Goal: Task Accomplishment & Management: Use online tool/utility

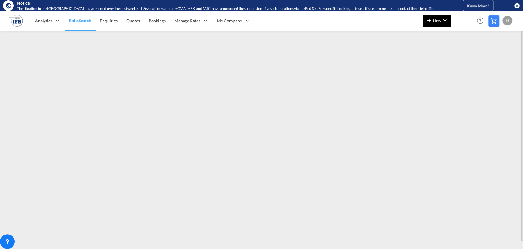
click at [436, 20] on span "New" at bounding box center [437, 20] width 23 height 5
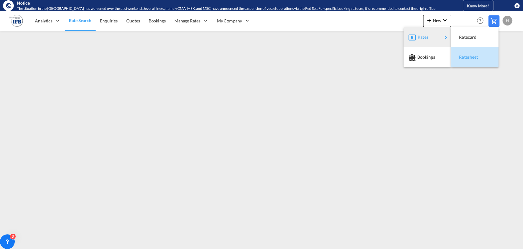
click at [465, 55] on span "Ratesheet" at bounding box center [462, 57] width 7 height 12
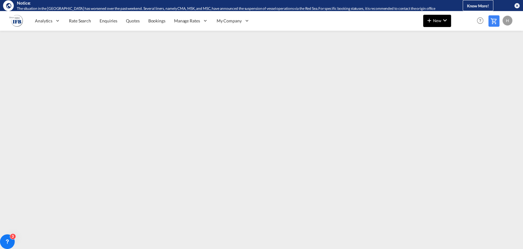
click at [445, 21] on md-icon "icon-chevron-down" at bounding box center [444, 20] width 7 height 7
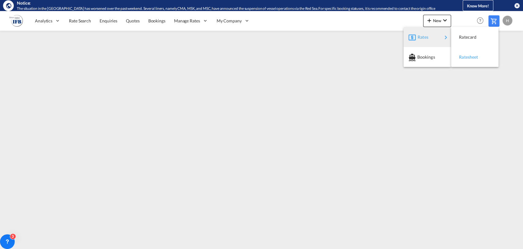
click at [464, 55] on span "Ratesheet" at bounding box center [462, 57] width 7 height 12
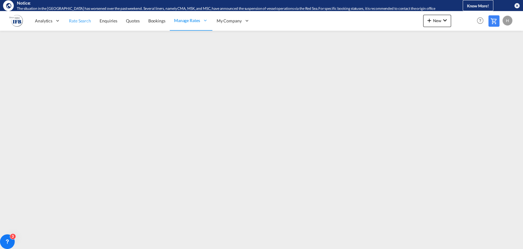
click at [88, 24] on link "Rate Search" at bounding box center [80, 21] width 31 height 20
click at [438, 24] on button "New" at bounding box center [437, 21] width 28 height 12
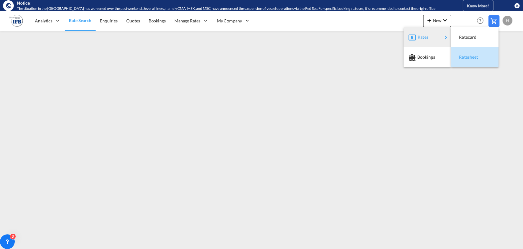
click at [466, 58] on span "Ratesheet" at bounding box center [462, 57] width 7 height 12
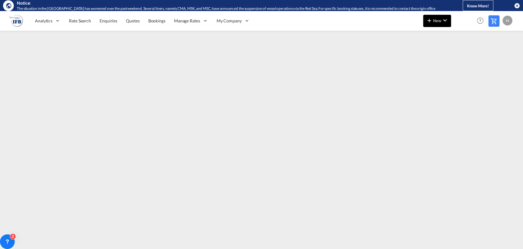
click at [433, 22] on md-icon "icon-plus 400-fg" at bounding box center [429, 20] width 7 height 7
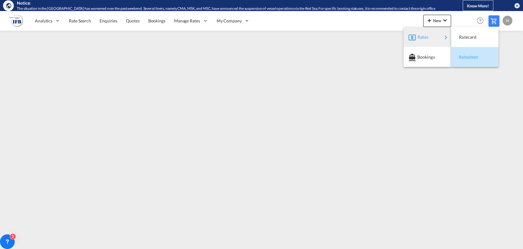
click at [464, 53] on span "Ratesheet" at bounding box center [462, 57] width 7 height 12
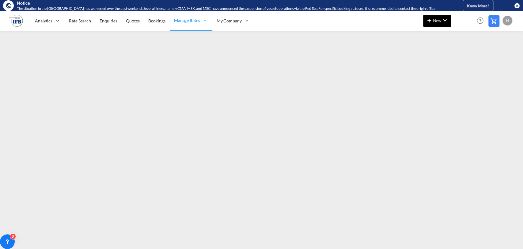
click at [436, 19] on span "New" at bounding box center [437, 20] width 23 height 5
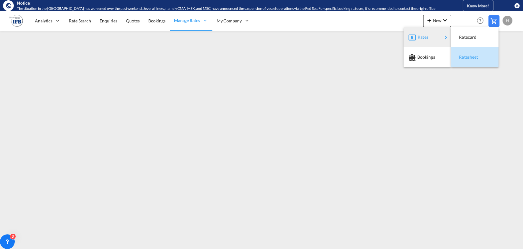
click at [457, 59] on div "Ratesheet" at bounding box center [475, 56] width 38 height 15
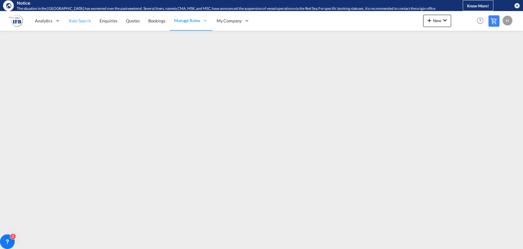
click at [83, 21] on span "Rate Search" at bounding box center [80, 20] width 22 height 5
